Goal: Check status: Check status

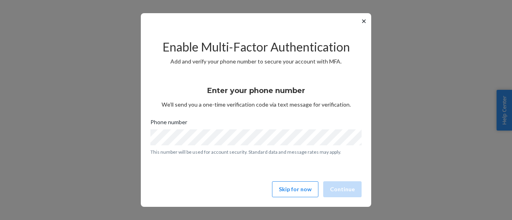
click at [364, 21] on button "✕" at bounding box center [364, 21] width 8 height 10
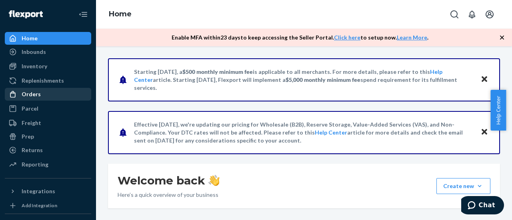
click at [41, 96] on div "Orders" at bounding box center [48, 94] width 85 height 11
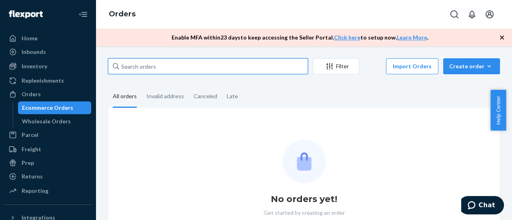
click at [155, 69] on input "text" at bounding box center [208, 66] width 200 height 16
paste input "F21-8470"
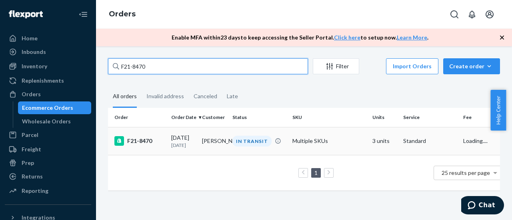
type input "F21-8470"
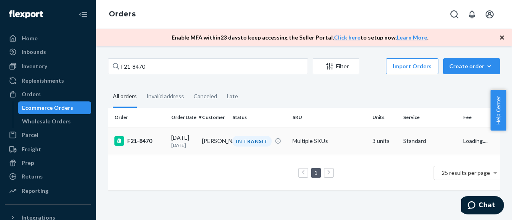
click at [148, 140] on div "F21-8470" at bounding box center [139, 141] width 50 height 10
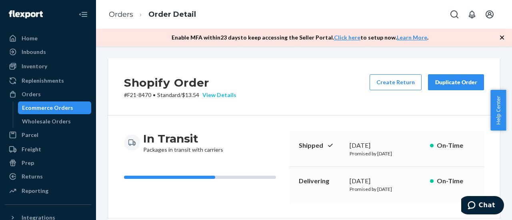
click at [229, 98] on div "View Details" at bounding box center [217, 95] width 37 height 8
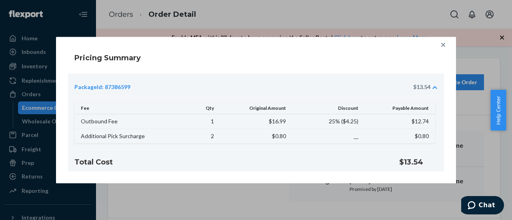
click at [446, 46] on icon at bounding box center [443, 45] width 8 height 8
